Goal: Transaction & Acquisition: Purchase product/service

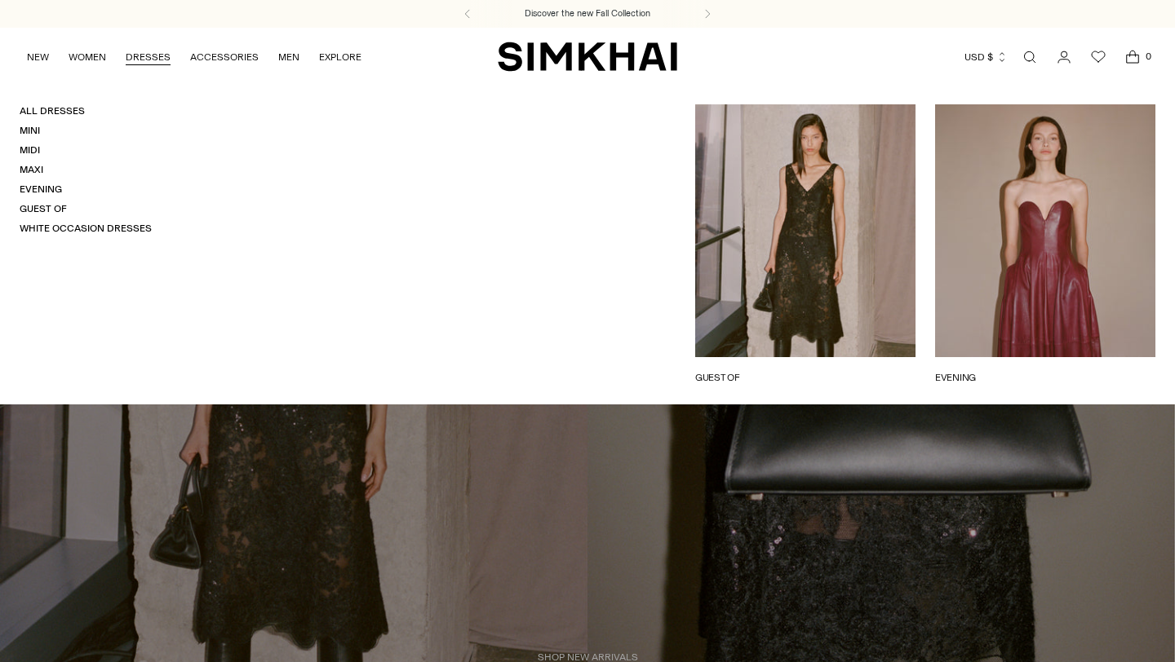
click at [138, 57] on link "DRESSES" at bounding box center [148, 57] width 45 height 36
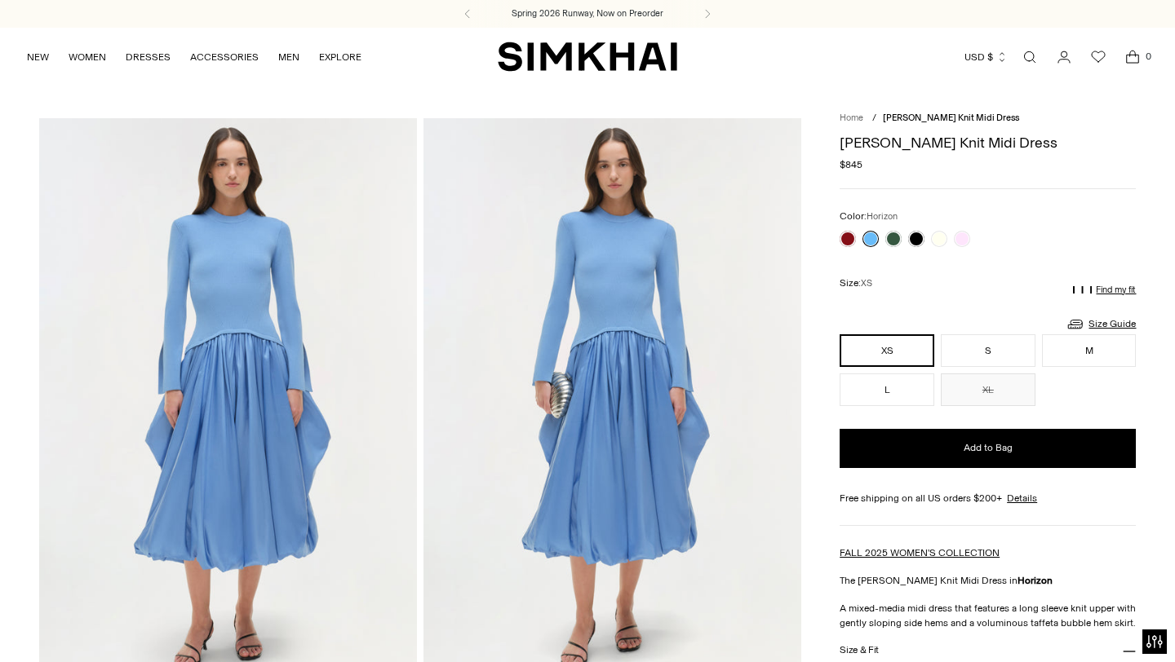
click at [857, 119] on link "Home" at bounding box center [851, 118] width 24 height 11
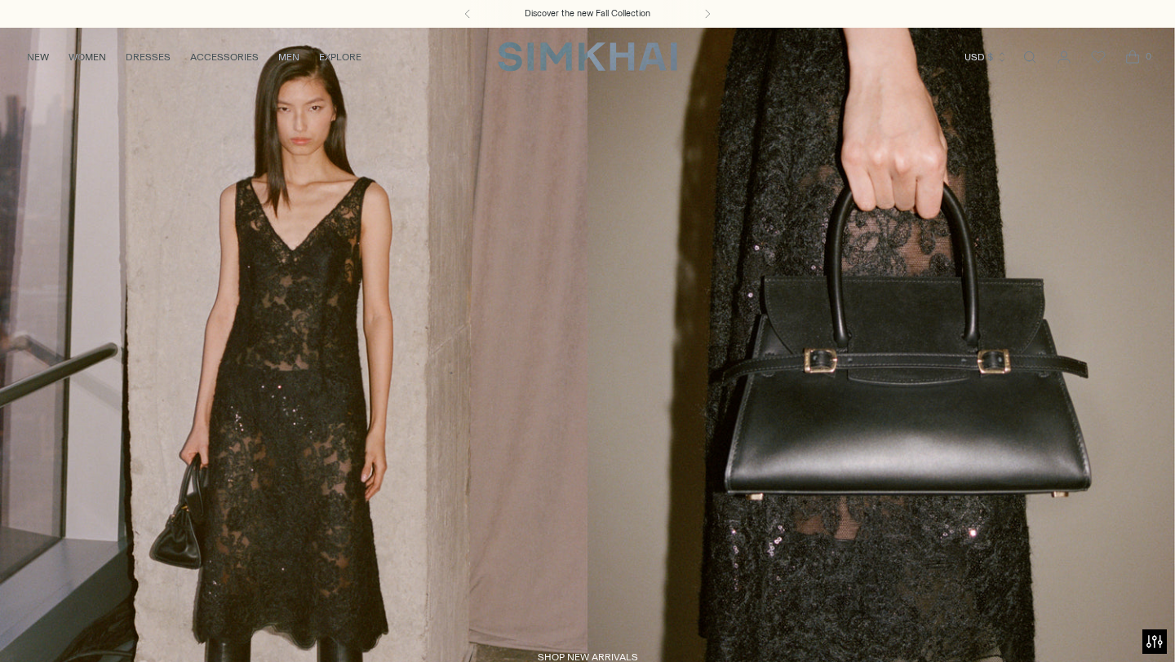
click at [1025, 53] on link "Open search modal" at bounding box center [1029, 57] width 33 height 33
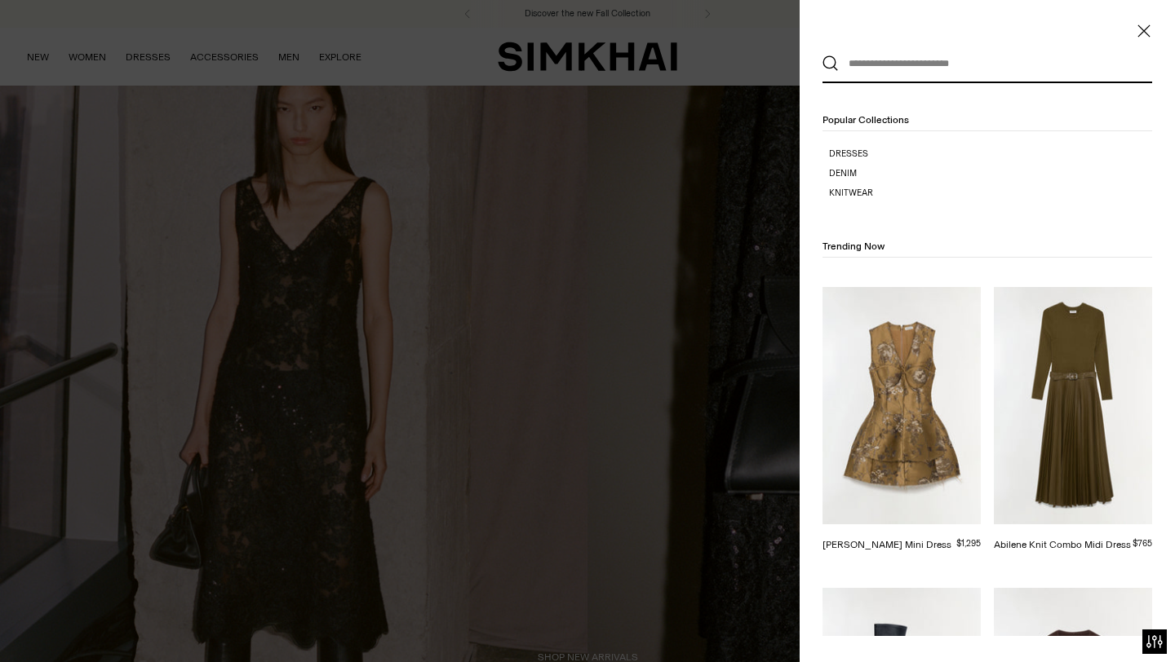
click at [909, 74] on input "text" at bounding box center [984, 64] width 290 height 36
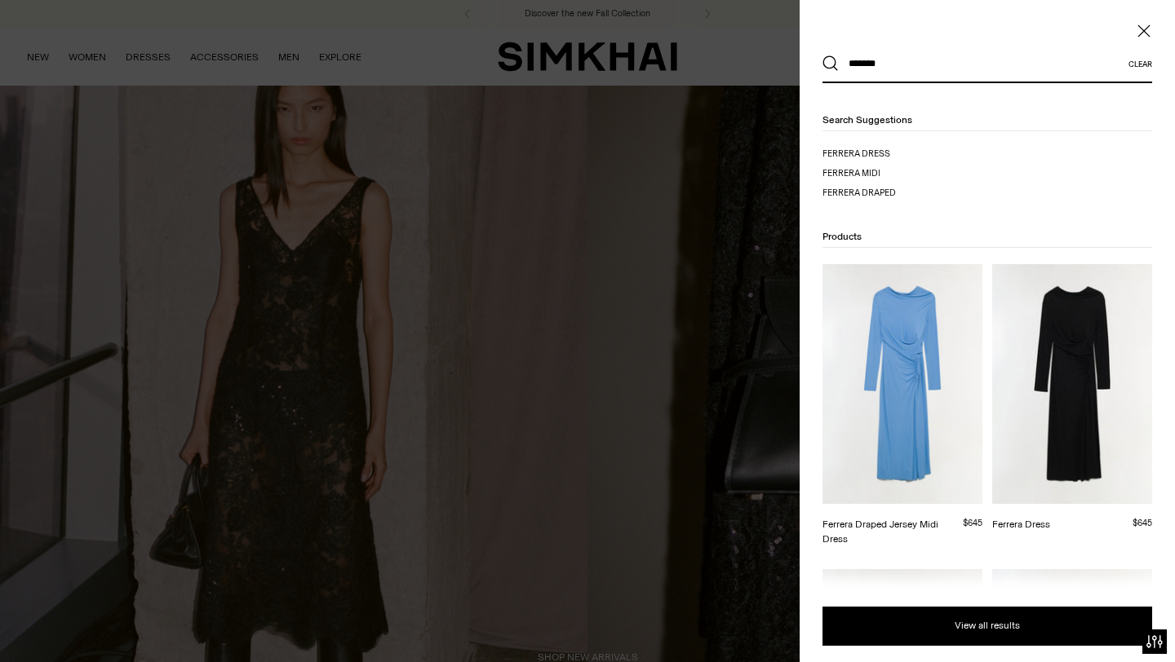
type input "*******"
click at [822, 55] on button "Search" at bounding box center [830, 63] width 16 height 16
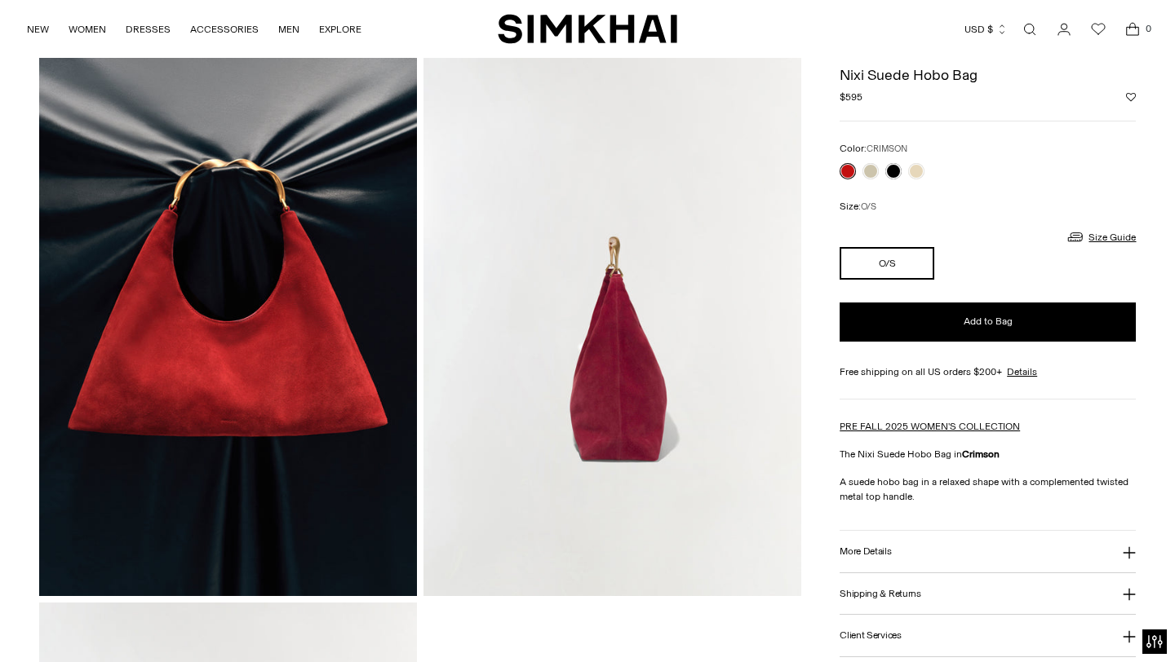
scroll to position [662, 0]
click at [1029, 27] on link "Open search modal" at bounding box center [1029, 29] width 33 height 33
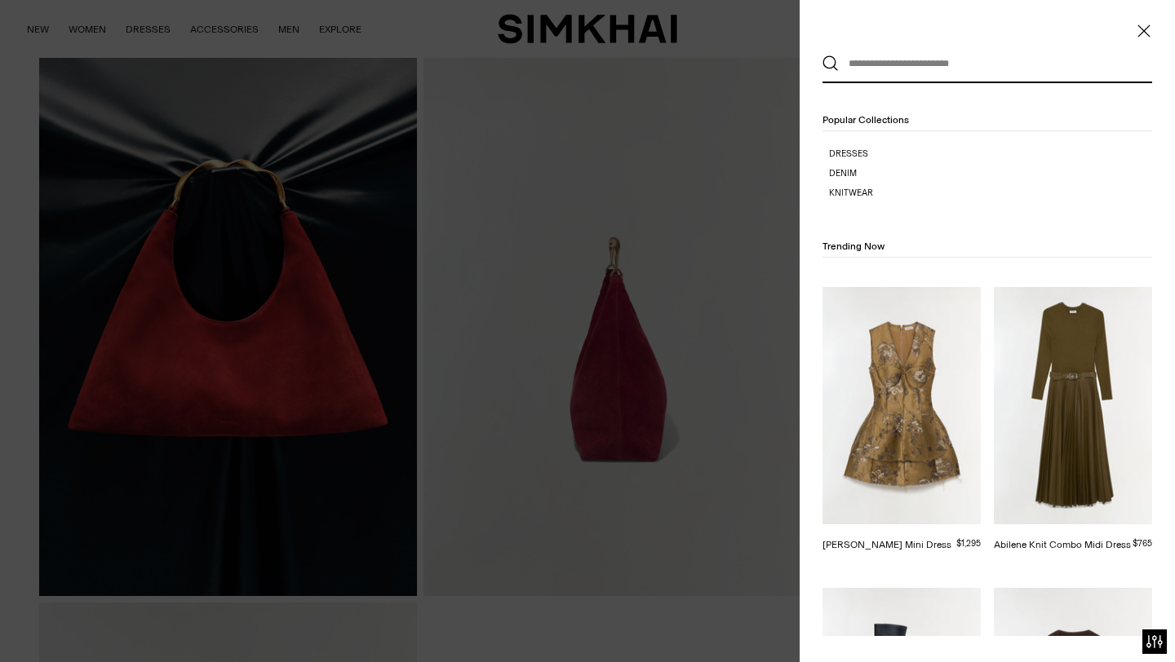
scroll to position [0, 0]
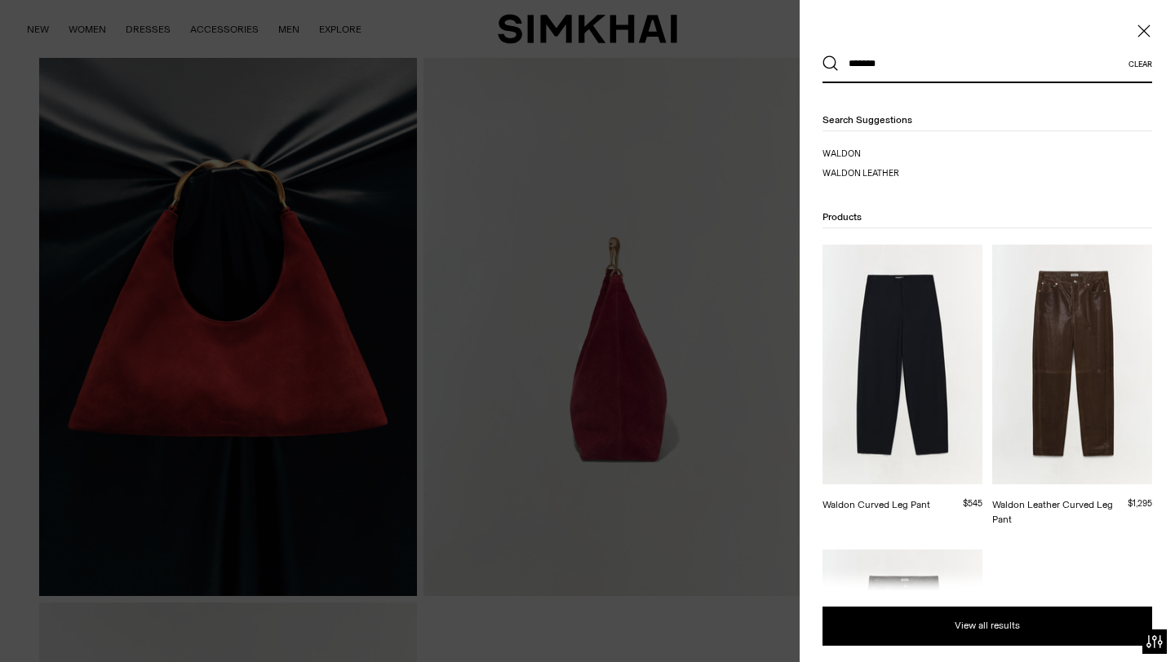
type input "******"
click at [822, 55] on button "Search" at bounding box center [830, 63] width 16 height 16
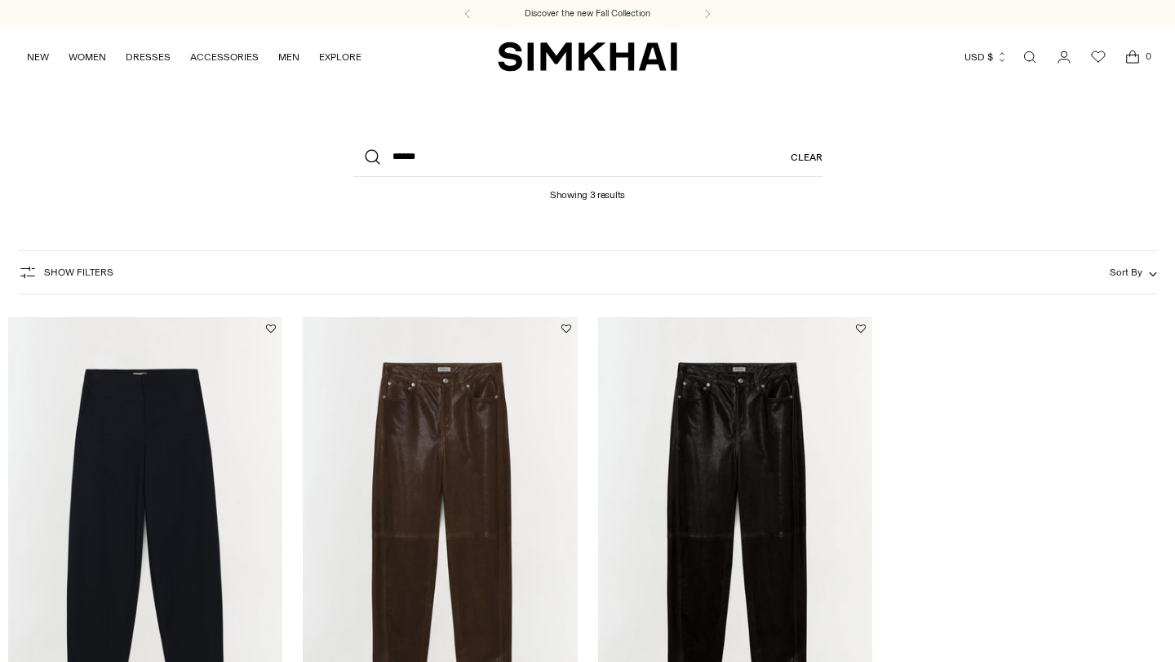
scroll to position [237, 0]
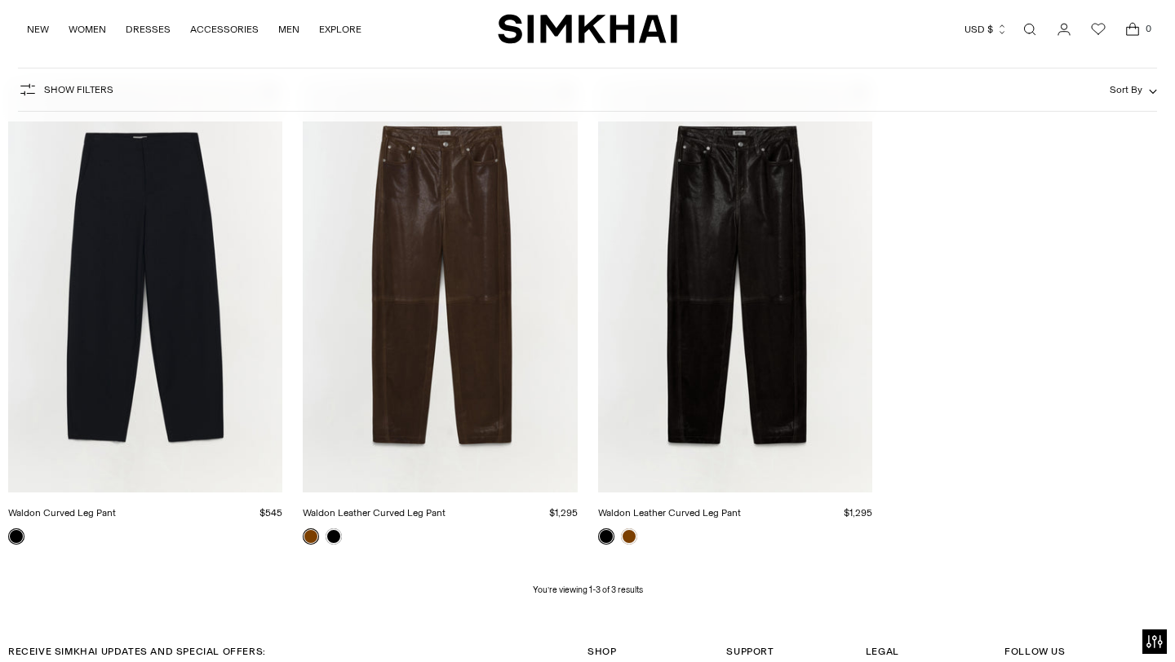
click at [99, 512] on link "Waldon Curved Leg Pant" at bounding box center [62, 512] width 108 height 11
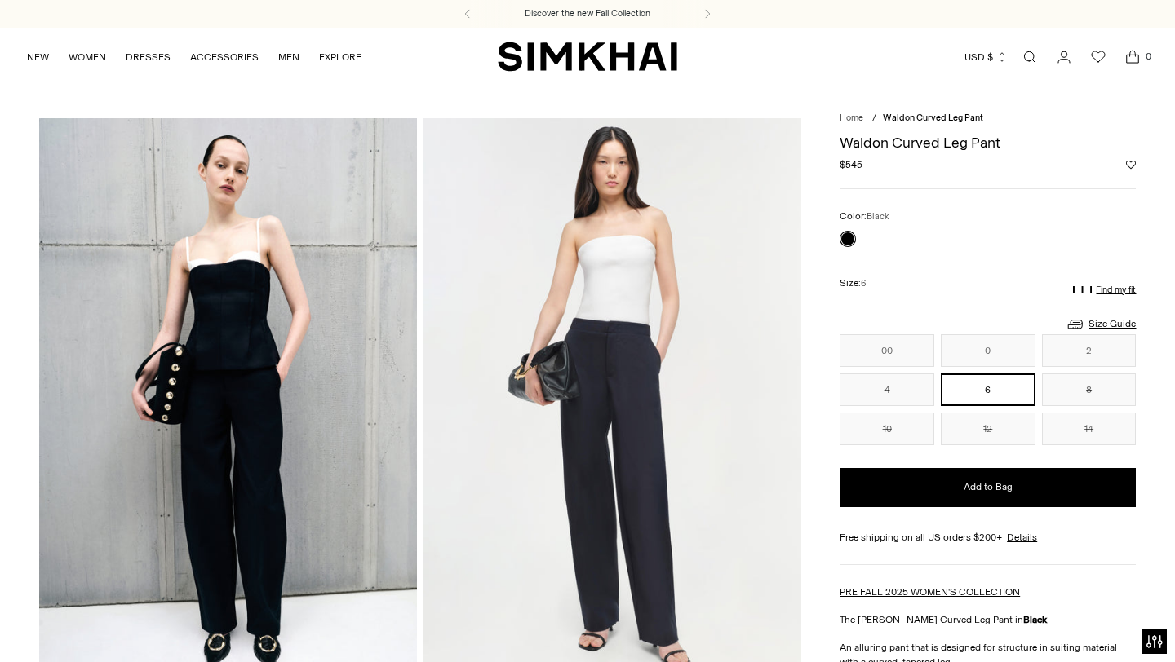
click at [890, 147] on h1 "Waldon Curved Leg Pant" at bounding box center [987, 142] width 296 height 15
